Goal: Navigation & Orientation: Find specific page/section

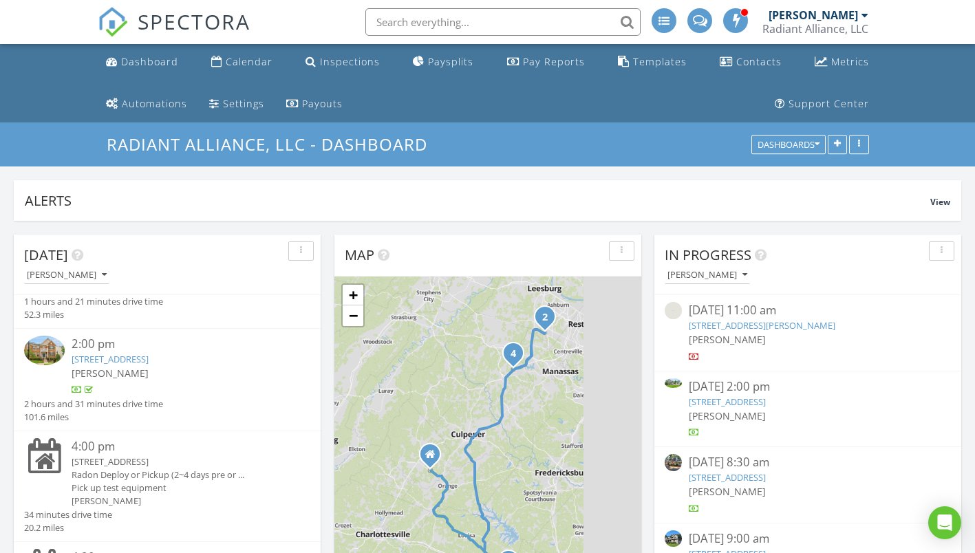
scroll to position [138, 0]
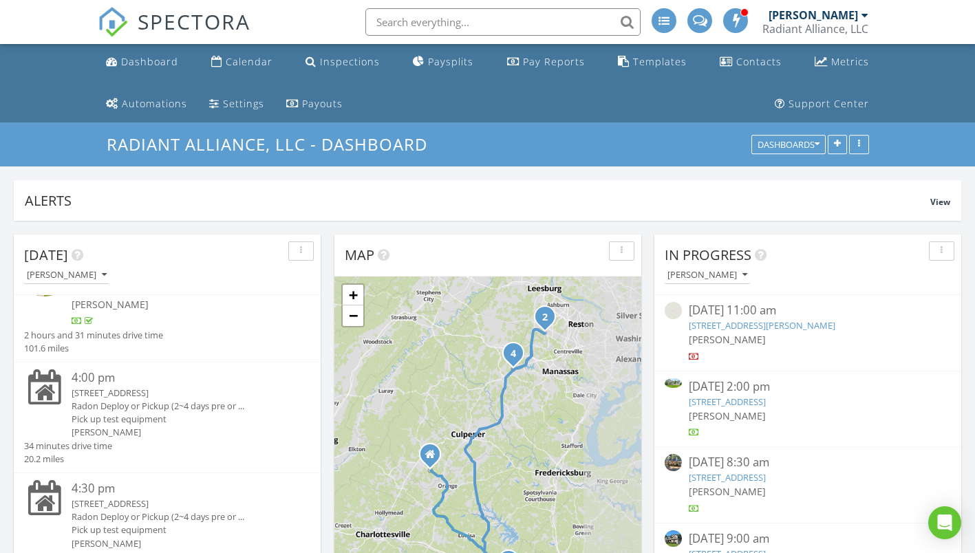
click at [105, 400] on div "Radon Deploy or Pickup (2~4 days pre or ..." at bounding box center [179, 406] width 215 height 13
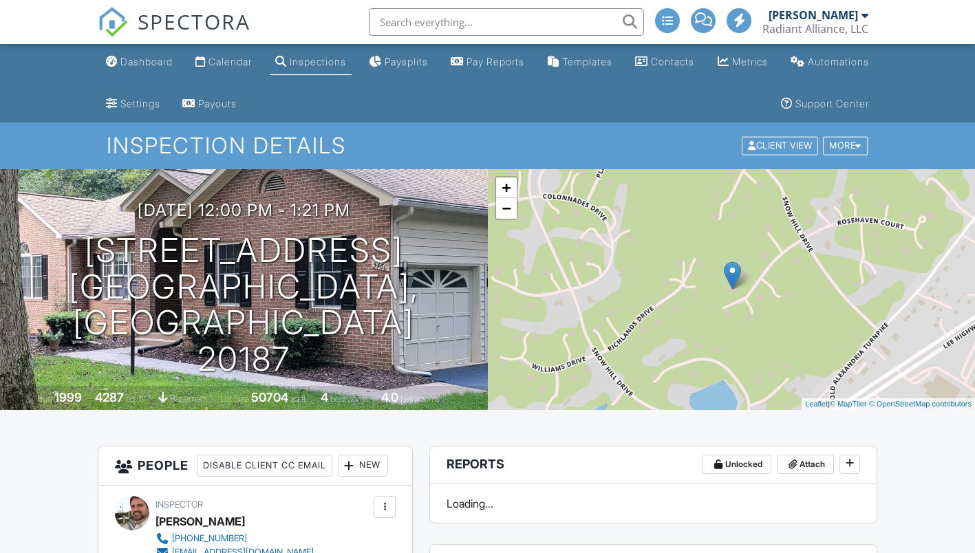
scroll to position [275, 0]
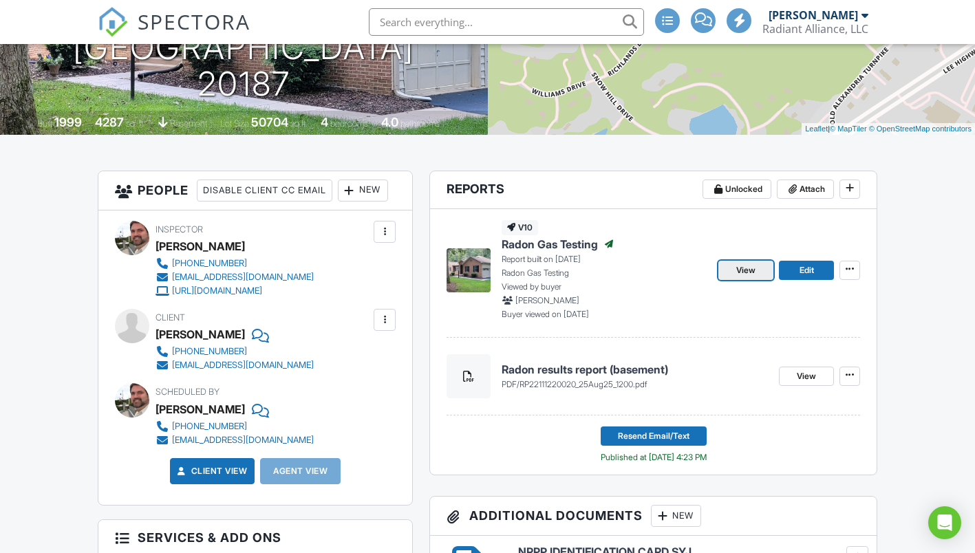
click at [749, 277] on link "View" at bounding box center [745, 270] width 55 height 19
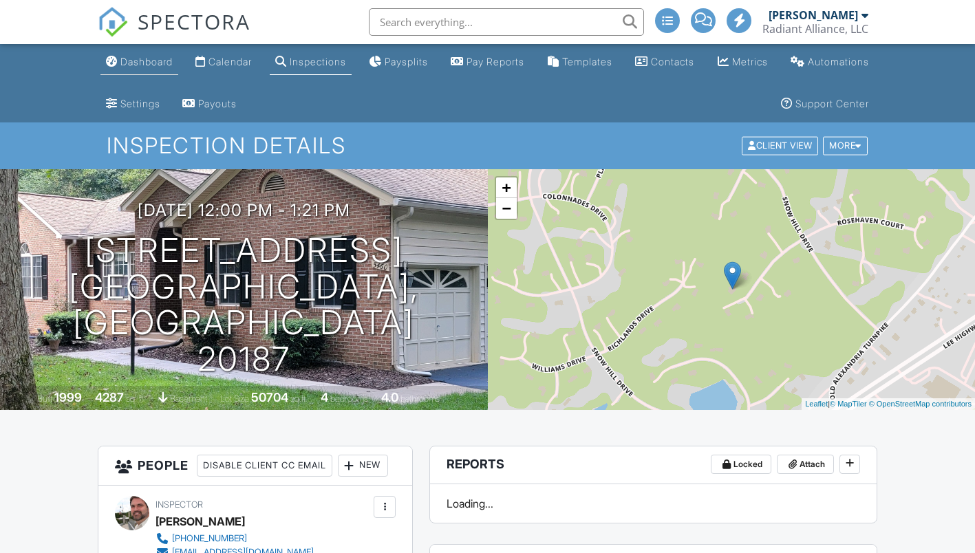
click at [160, 65] on div "Dashboard" at bounding box center [146, 62] width 52 height 12
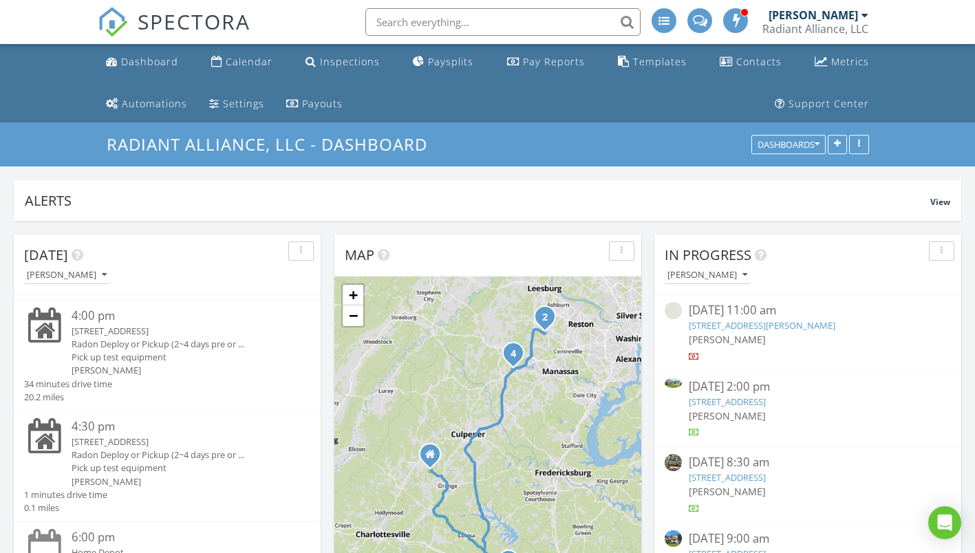
scroll to position [222, 0]
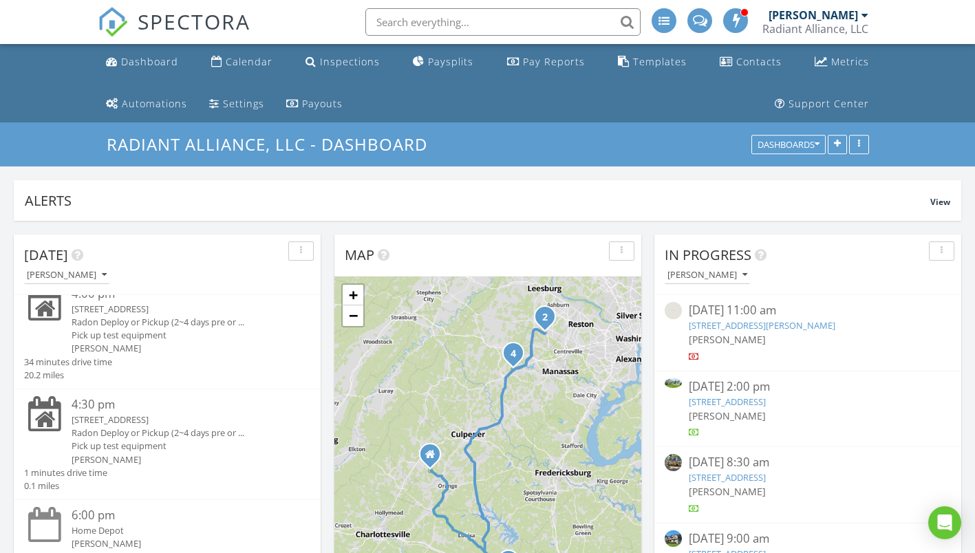
click at [153, 431] on div "Radon Deploy or Pickup (2~4 days pre or ..." at bounding box center [179, 433] width 215 height 13
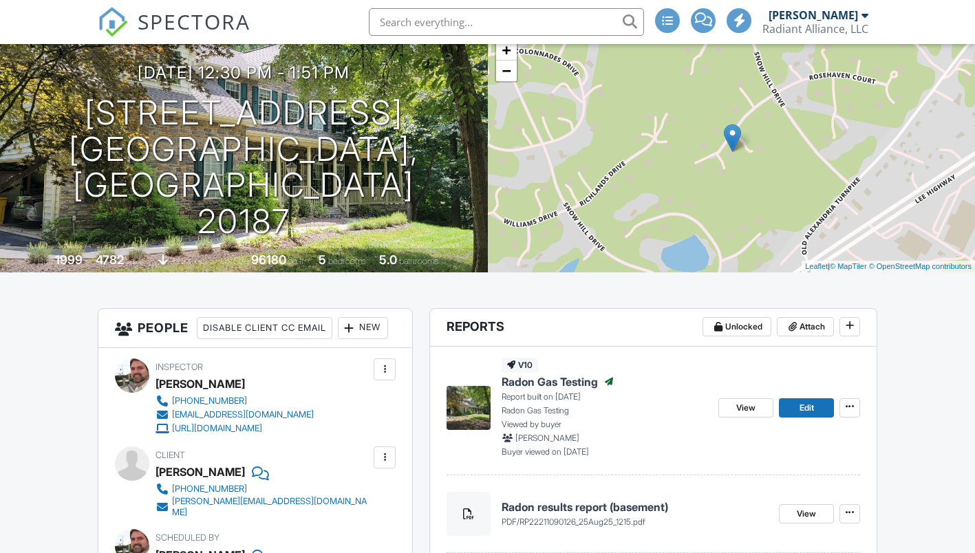
scroll to position [138, 0]
click at [747, 404] on span "View" at bounding box center [745, 408] width 19 height 14
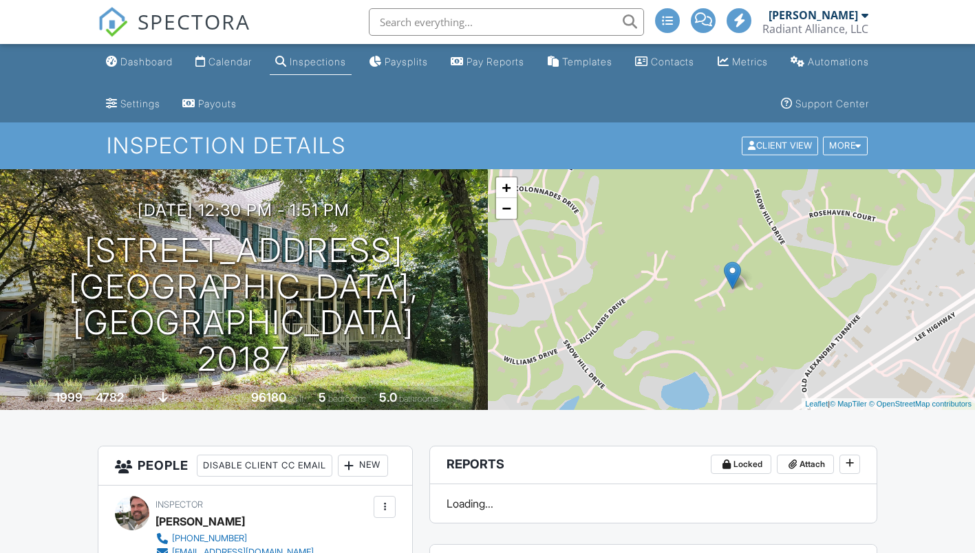
click at [136, 65] on div "Dashboard" at bounding box center [146, 62] width 52 height 12
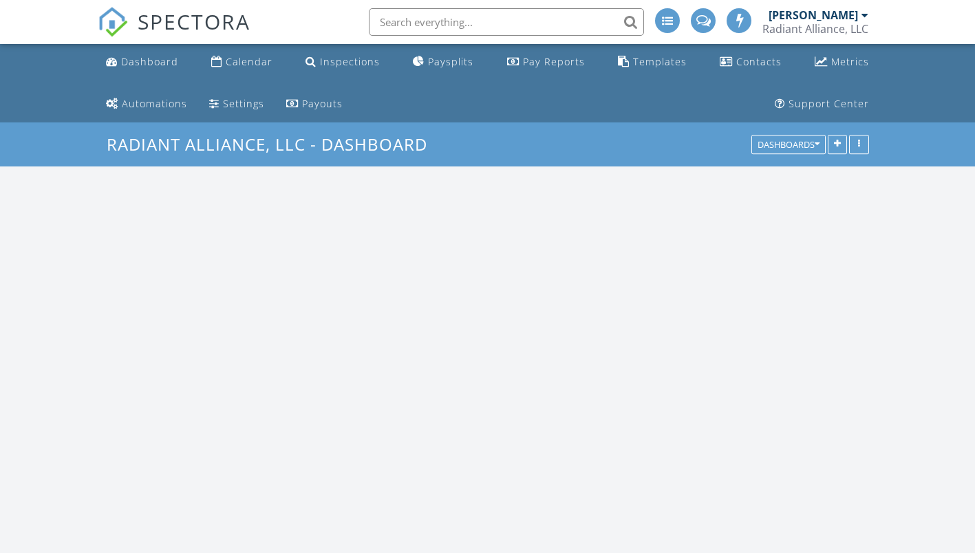
scroll to position [1962, 996]
